Goal: Use online tool/utility

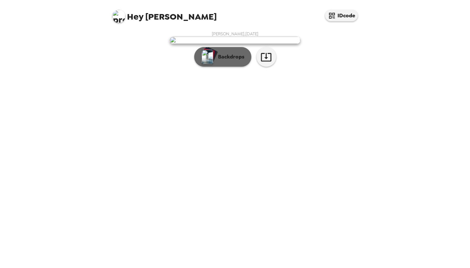
click at [202, 64] on img "button" at bounding box center [207, 57] width 11 height 14
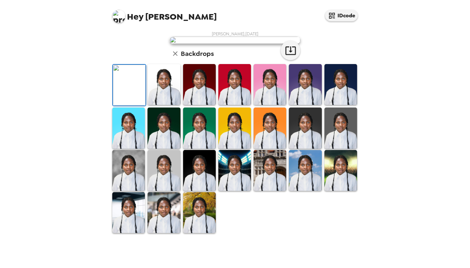
click at [165, 105] on img at bounding box center [163, 84] width 33 height 41
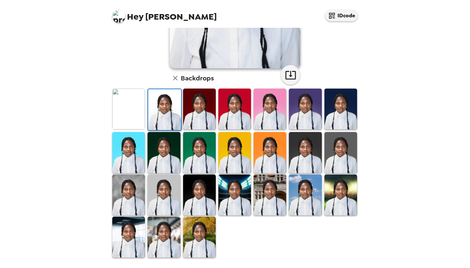
scroll to position [132, 0]
click at [114, 240] on img at bounding box center [128, 236] width 33 height 41
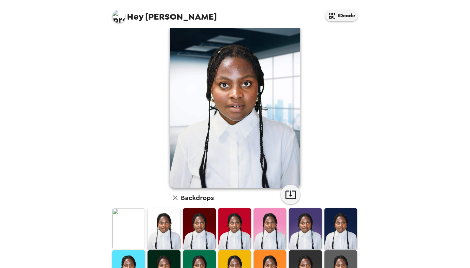
scroll to position [12, 0]
click at [172, 230] on img at bounding box center [163, 228] width 33 height 41
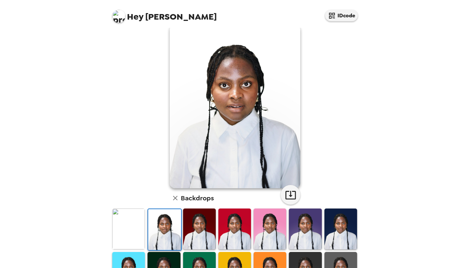
click at [342, 258] on img at bounding box center [340, 272] width 33 height 41
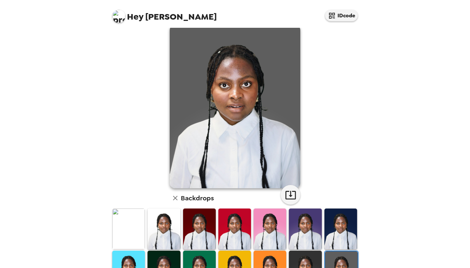
click at [170, 229] on img at bounding box center [163, 228] width 33 height 41
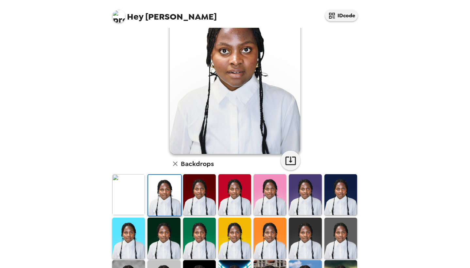
scroll to position [67, 0]
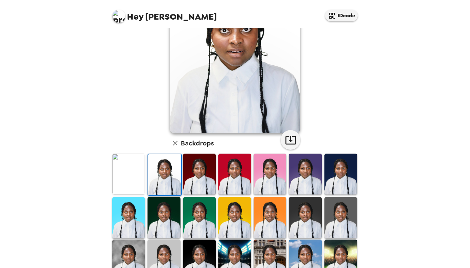
click at [119, 178] on img at bounding box center [128, 173] width 33 height 41
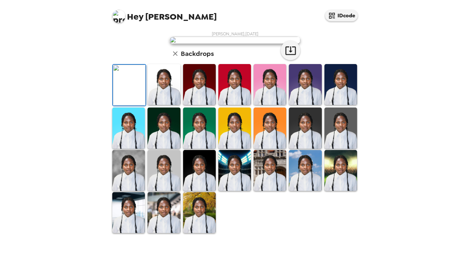
scroll to position [128, 0]
click at [130, 191] on img at bounding box center [128, 170] width 33 height 41
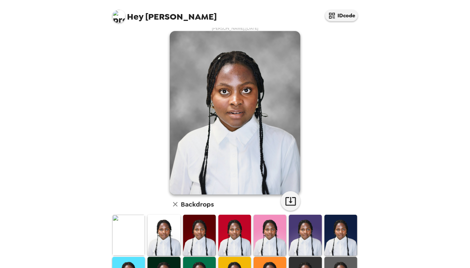
scroll to position [5, 0]
click at [292, 203] on icon "button" at bounding box center [290, 200] width 11 height 11
click at [289, 202] on icon "button" at bounding box center [290, 200] width 11 height 11
click at [127, 232] on img at bounding box center [128, 235] width 33 height 41
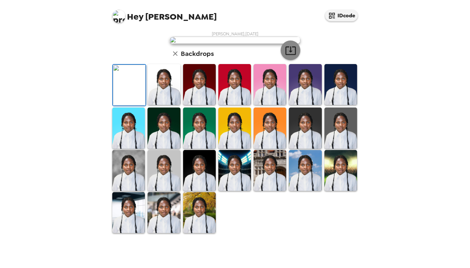
click at [290, 55] on icon "button" at bounding box center [290, 50] width 10 height 8
